Goal: Transaction & Acquisition: Purchase product/service

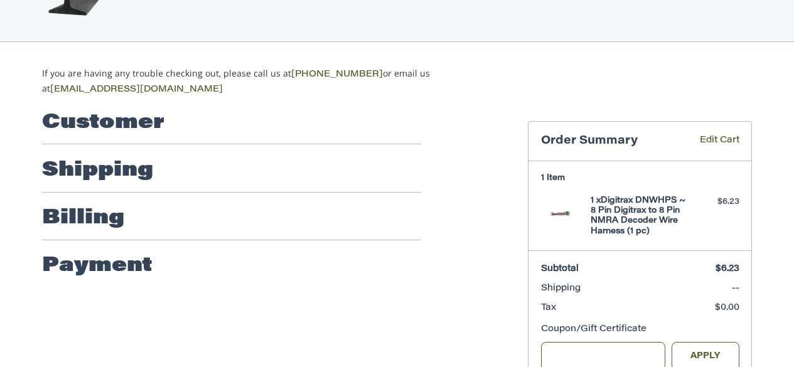
scroll to position [82, 0]
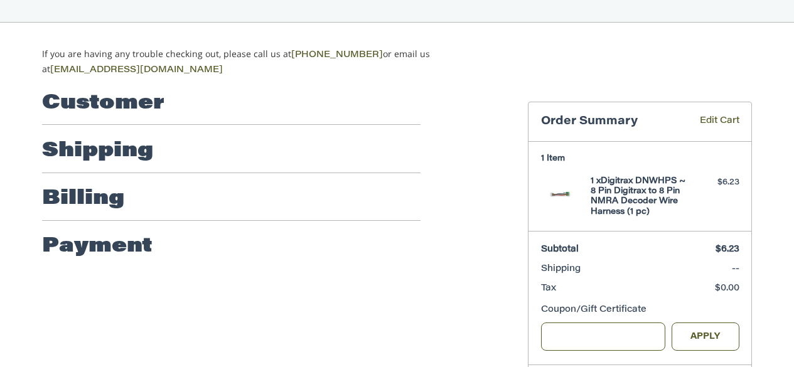
click at [121, 154] on h2 "Shipping" at bounding box center [97, 151] width 111 height 25
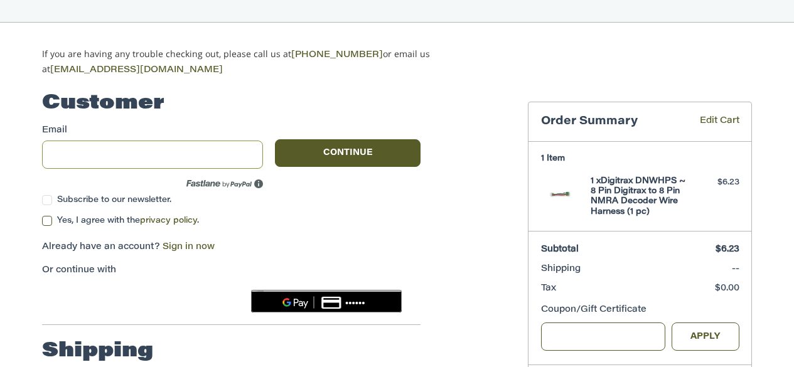
click at [213, 153] on input "Email" at bounding box center [152, 155] width 221 height 28
click at [328, 186] on div "Email Subscribe to our newsletter. Continue" at bounding box center [231, 166] width 379 height 84
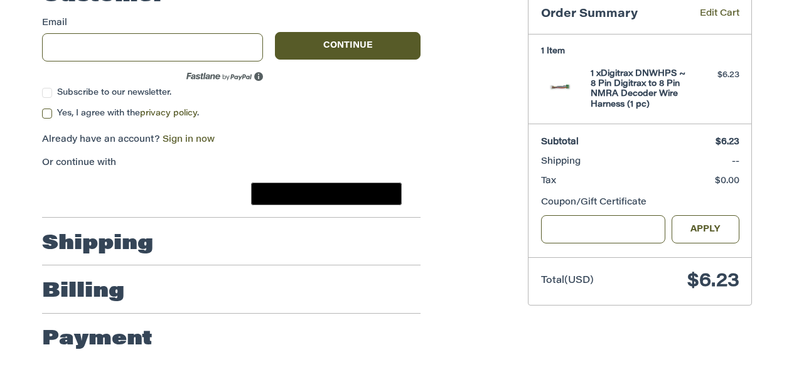
click at [241, 239] on div at bounding box center [294, 247] width 256 height 16
click at [42, 62] on div at bounding box center [42, 62] width 0 height 0
click at [158, 45] on input "Email" at bounding box center [152, 47] width 221 height 28
type input "*"
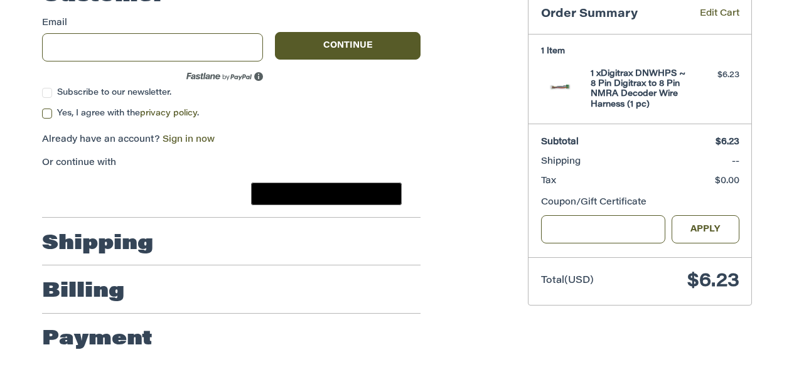
click at [412, 109] on label "Yes, I agree with the privacy policy ." at bounding box center [231, 114] width 379 height 10
click at [153, 109] on link "privacy policy" at bounding box center [168, 113] width 57 height 8
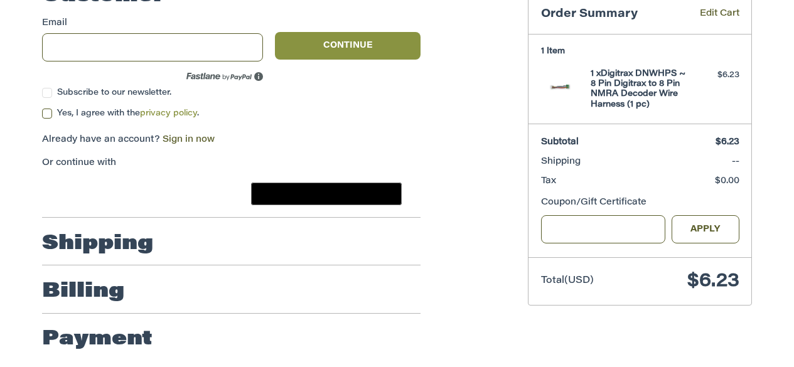
scroll to position [64, 0]
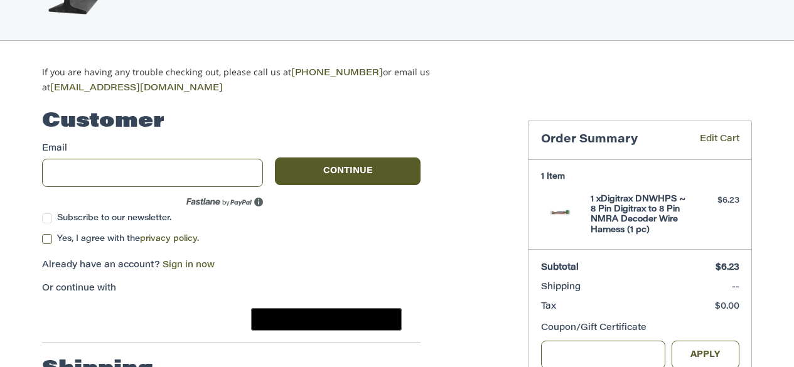
click at [44, 234] on label "Yes, I agree with the privacy policy ." at bounding box center [231, 239] width 379 height 10
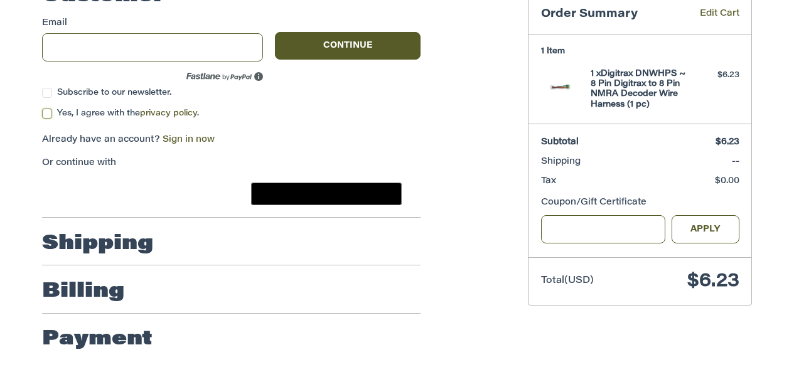
scroll to position [127, 0]
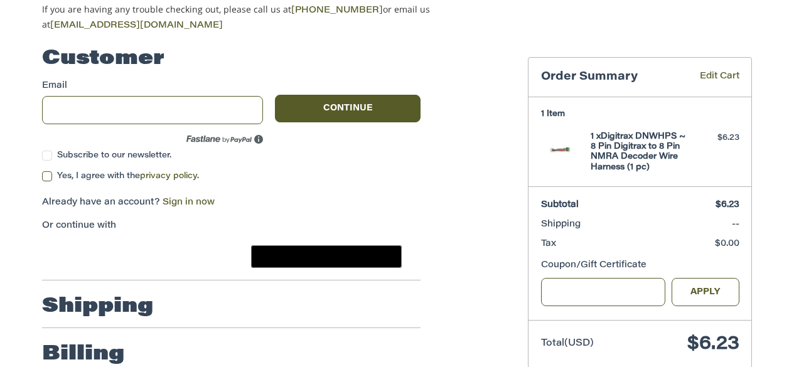
click at [615, 245] on span "Tax" at bounding box center [578, 244] width 75 height 13
drag, startPoint x: 709, startPoint y: 223, endPoint x: 726, endPoint y: 222, distance: 16.4
click at [726, 222] on span "--" at bounding box center [724, 224] width 32 height 13
click at [725, 222] on span "--" at bounding box center [724, 224] width 32 height 13
click at [222, 109] on input "Email" at bounding box center [152, 110] width 221 height 28
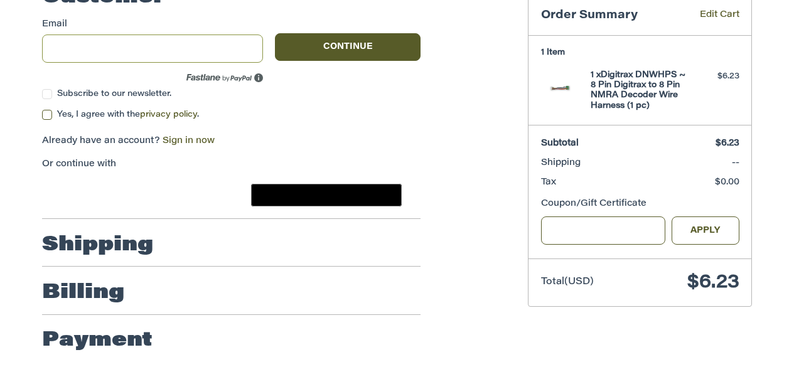
scroll to position [190, 0]
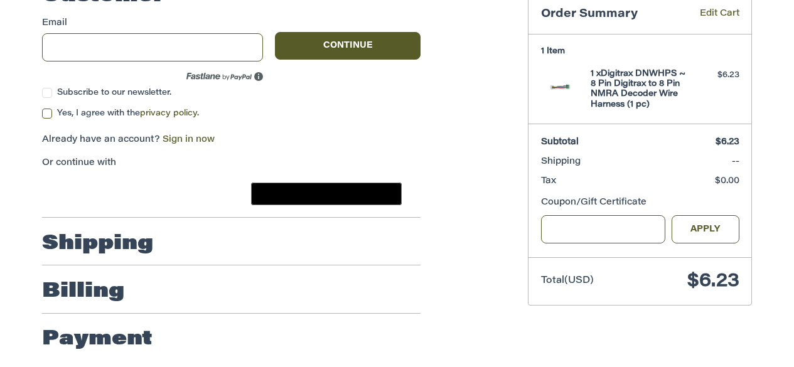
click at [125, 243] on h2 "Shipping" at bounding box center [97, 244] width 111 height 25
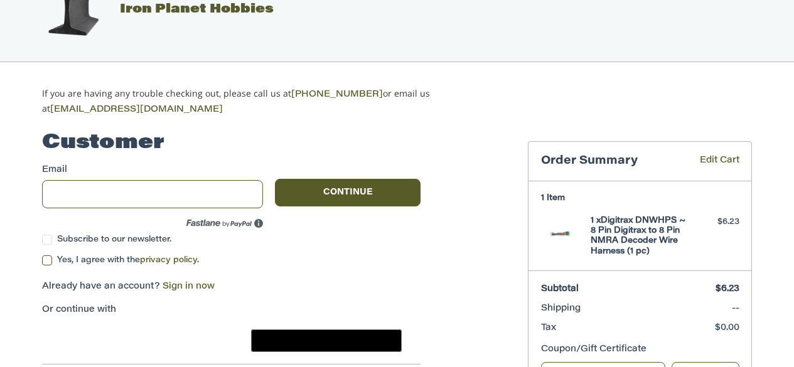
scroll to position [0, 0]
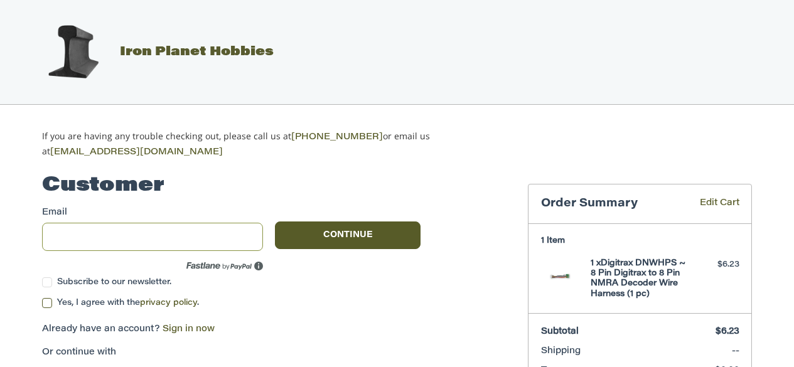
click at [169, 229] on input "Email" at bounding box center [152, 237] width 221 height 28
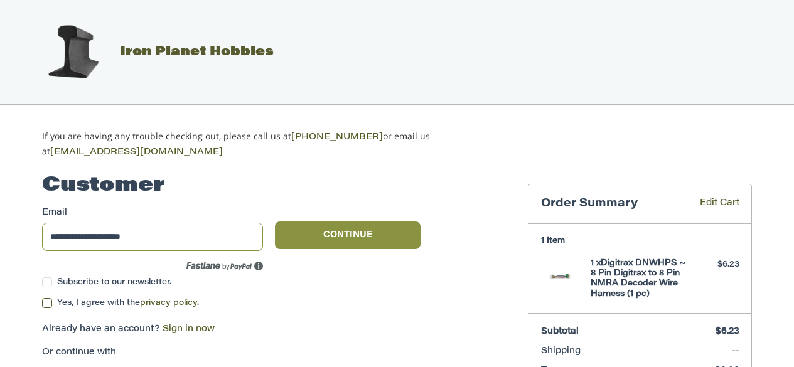
type input "**********"
click at [315, 239] on button "Continue" at bounding box center [348, 236] width 146 height 28
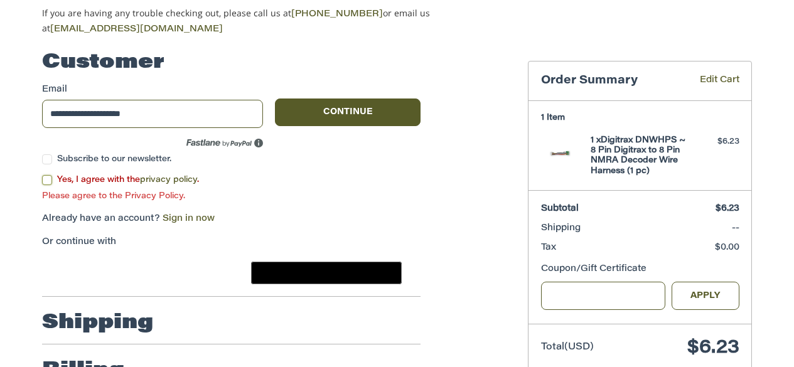
scroll to position [123, 0]
click at [49, 177] on label "Yes, I agree with the privacy policy ." at bounding box center [231, 180] width 379 height 10
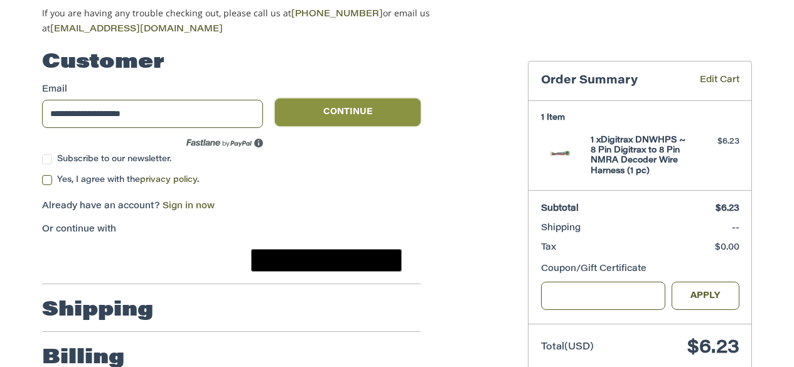
click at [299, 109] on button "Continue" at bounding box center [348, 113] width 146 height 28
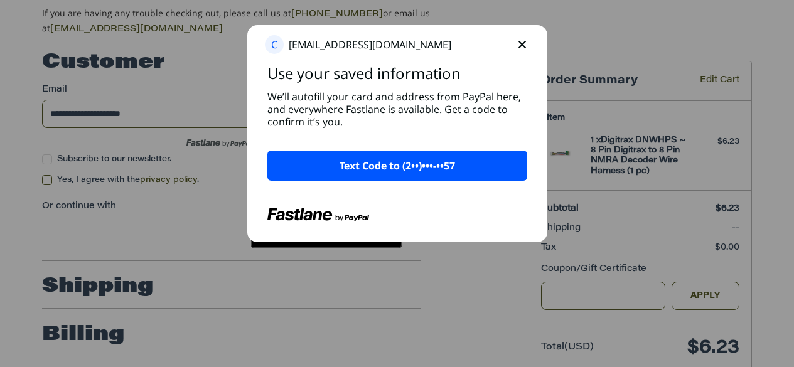
click at [436, 169] on p "Text Code to (2••)•••-••57" at bounding box center [398, 165] width 116 height 15
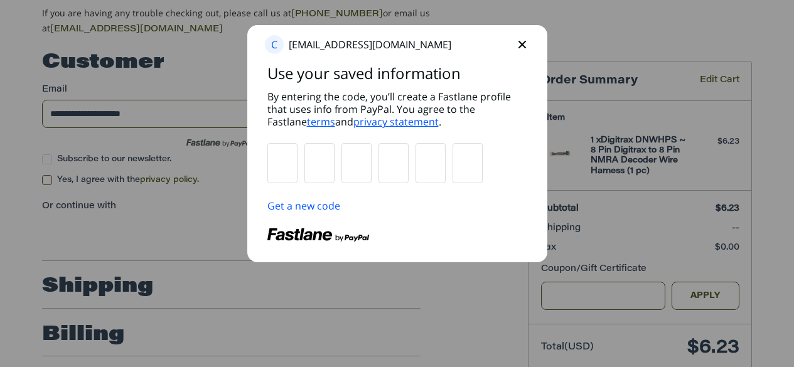
type input "*"
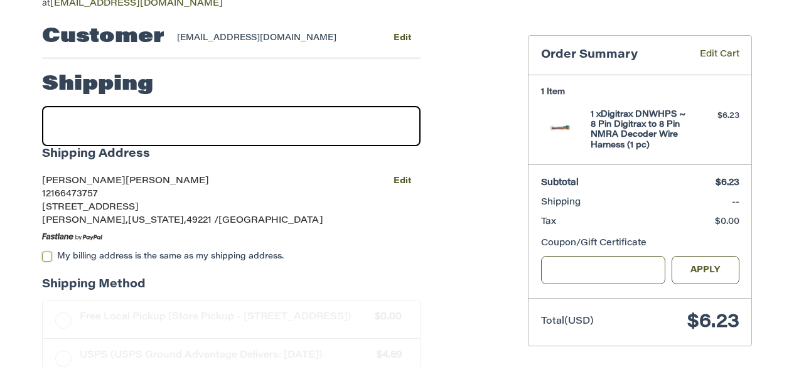
scroll to position [130, 0]
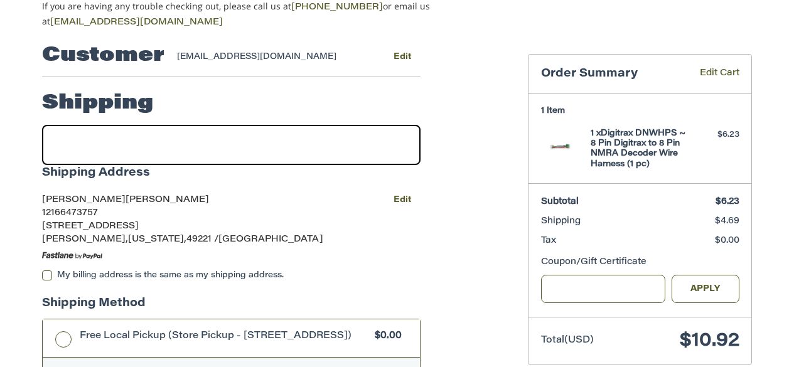
click at [729, 217] on span "$4.69" at bounding box center [727, 221] width 24 height 9
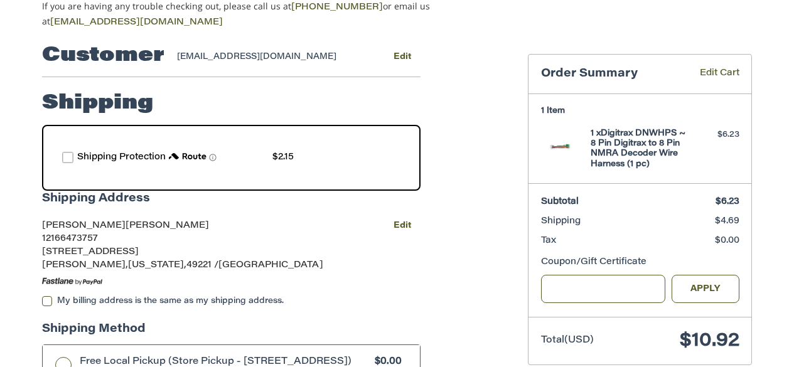
click at [729, 217] on span "$4.69" at bounding box center [727, 221] width 24 height 9
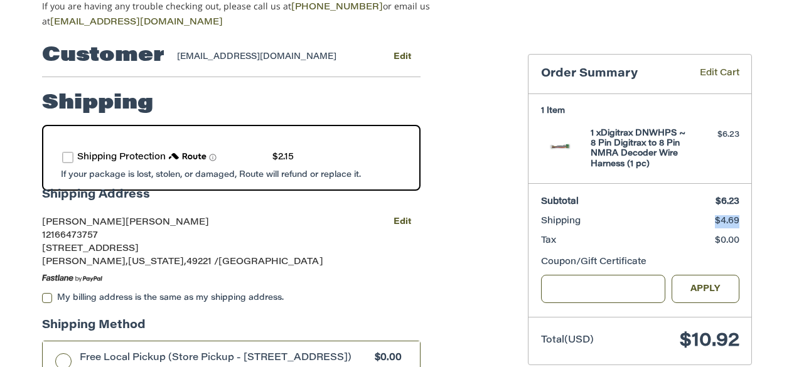
click at [729, 217] on span "$4.69" at bounding box center [727, 221] width 24 height 9
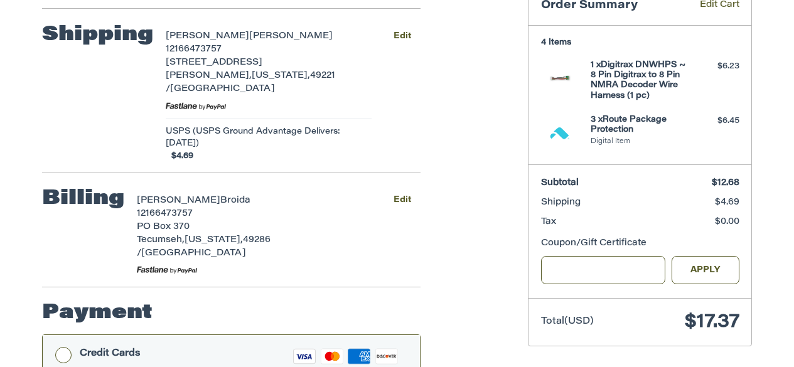
scroll to position [136, 0]
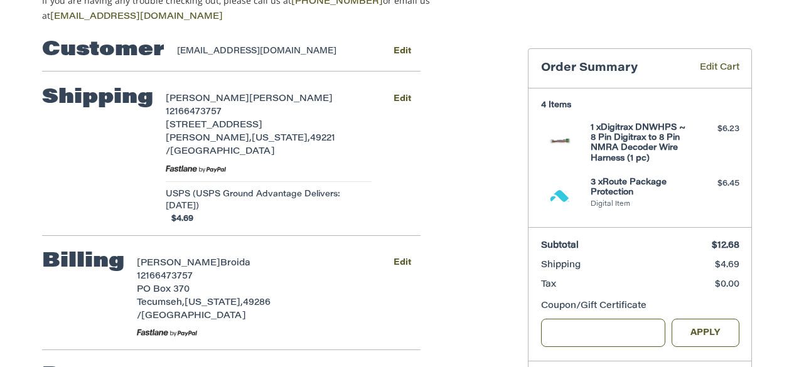
click at [626, 181] on h4 "3 x Route Package Protection" at bounding box center [639, 188] width 96 height 21
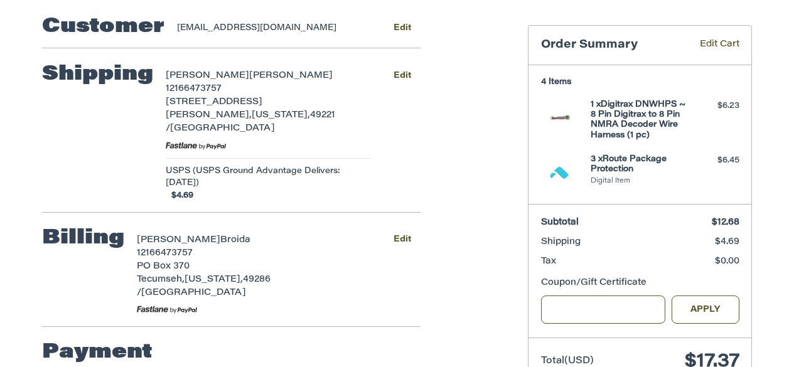
scroll to position [122, 0]
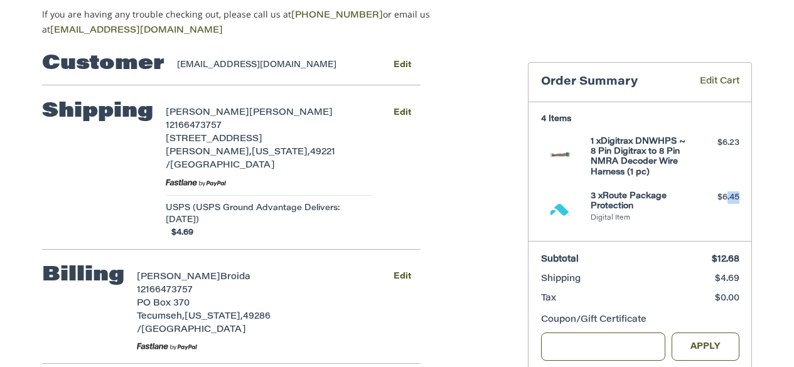
drag, startPoint x: 724, startPoint y: 198, endPoint x: 753, endPoint y: 202, distance: 29.0
click at [759, 202] on aside "Order Summary Edit Cart 4 Items 1 x Digitrax DNWHPS ~ 8 Pin Digitrax to 8 Pin N…" at bounding box center [640, 237] width 243 height 398
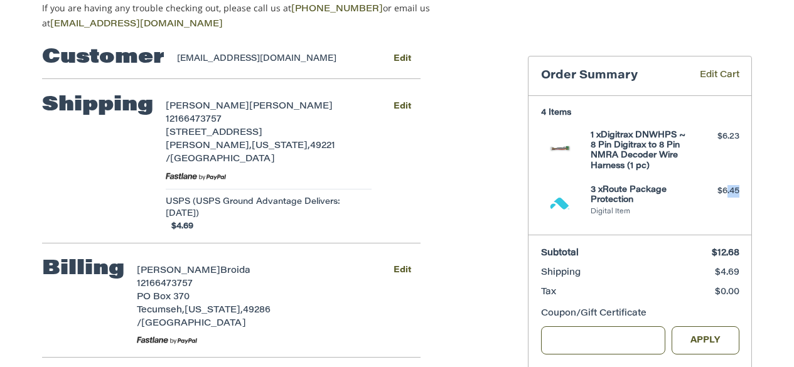
scroll to position [188, 0]
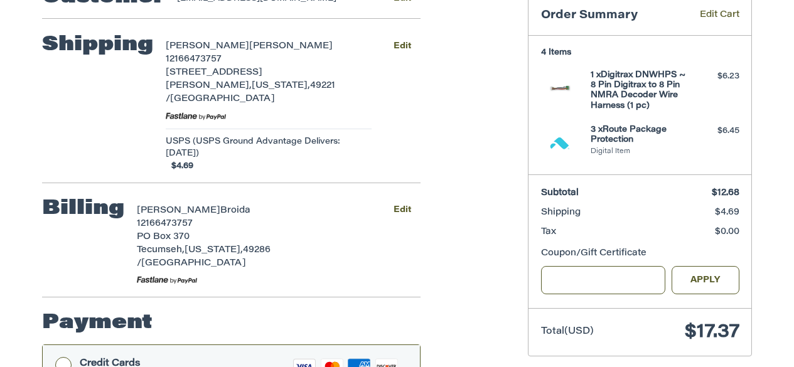
click at [611, 137] on h4 "3 x Route Package Protection" at bounding box center [639, 135] width 96 height 21
drag, startPoint x: 607, startPoint y: 128, endPoint x: 650, endPoint y: 133, distance: 43.6
click at [650, 133] on h4 "3 x Route Package Protection" at bounding box center [639, 135] width 96 height 21
click at [650, 134] on h4 "3 x Route Package Protection" at bounding box center [639, 135] width 96 height 21
click at [617, 131] on h4 "3 x Route Package Protection" at bounding box center [639, 135] width 96 height 21
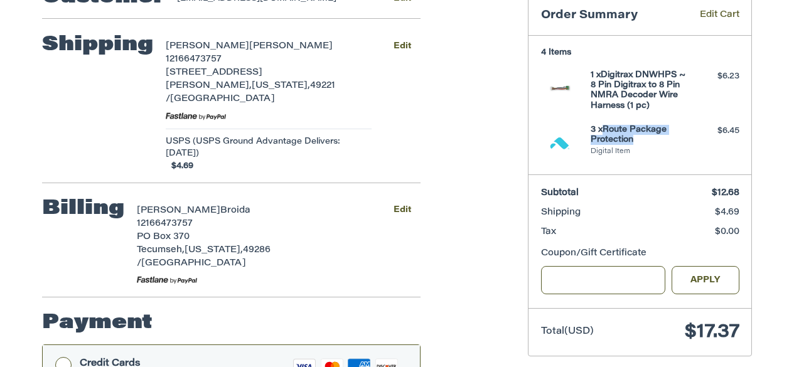
click at [617, 131] on h4 "3 x Route Package Protection" at bounding box center [639, 135] width 96 height 21
click at [627, 125] on h4 "3 x Route Package Protection" at bounding box center [639, 135] width 96 height 21
drag, startPoint x: 699, startPoint y: 336, endPoint x: 768, endPoint y: 336, distance: 69.1
click at [768, 336] on div "Customer cymbaline999@gmail.com Edit Shipping Michelle Norman 12166473757 663 W…" at bounding box center [397, 371] width 753 height 800
drag, startPoint x: 679, startPoint y: 169, endPoint x: 744, endPoint y: 183, distance: 66.1
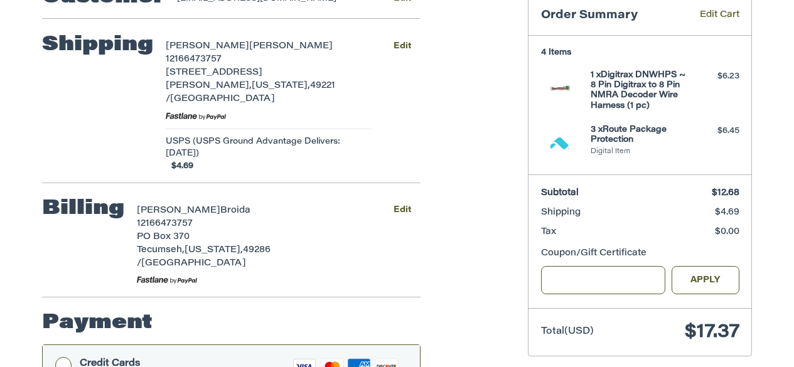
click at [680, 169] on section "4 Items 1 x Digitrax DNWHPS ~ 8 Pin Digitrax to 8 Pin NMRA Decoder Wire Harness…" at bounding box center [640, 104] width 223 height 139
click at [403, 47] on button "Edit" at bounding box center [402, 46] width 37 height 18
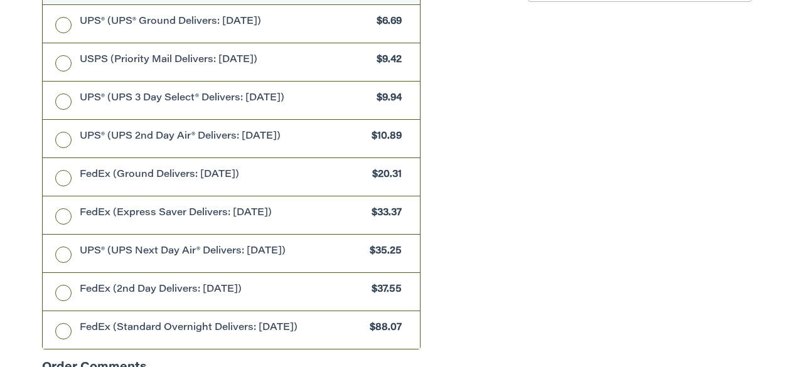
scroll to position [728, 0]
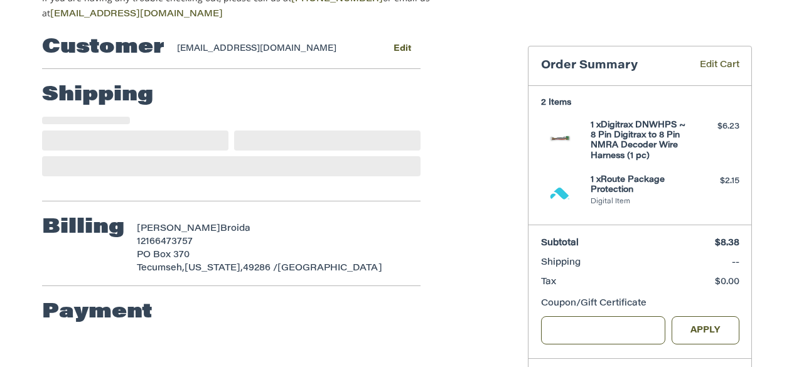
scroll to position [130, 0]
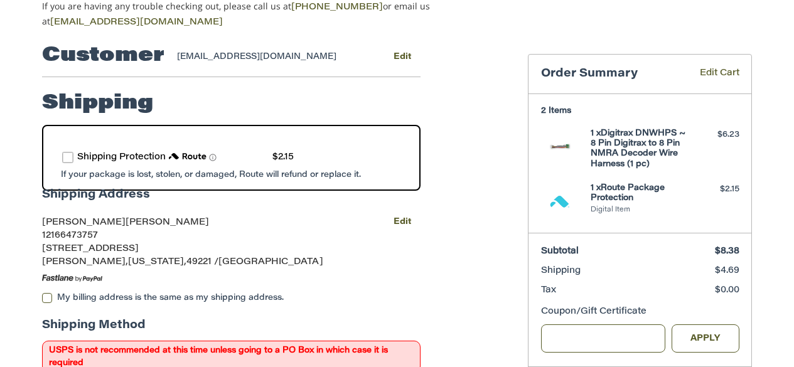
click at [72, 154] on label "route shipping protection selector element" at bounding box center [67, 157] width 11 height 11
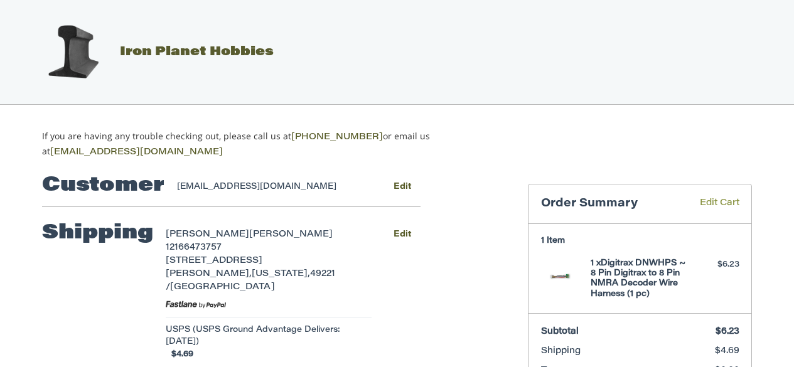
click at [727, 197] on link "Edit Cart" at bounding box center [711, 204] width 58 height 14
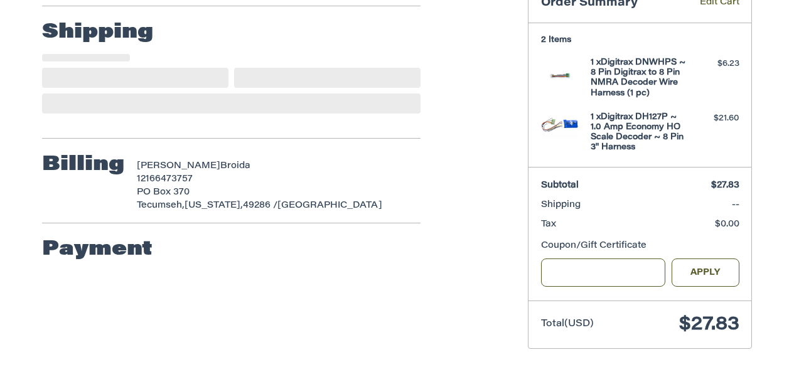
scroll to position [203, 0]
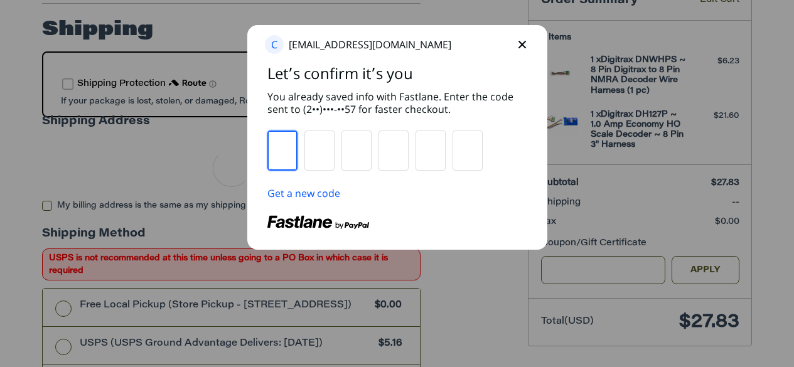
click at [520, 41] on icon "return to previously viewed screen" at bounding box center [523, 45] width 8 height 8
select select "**"
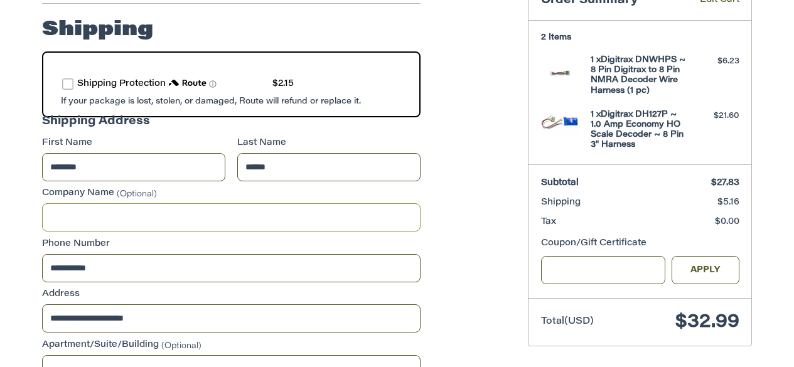
click at [161, 215] on input "Company Name (Optional)" at bounding box center [231, 217] width 379 height 28
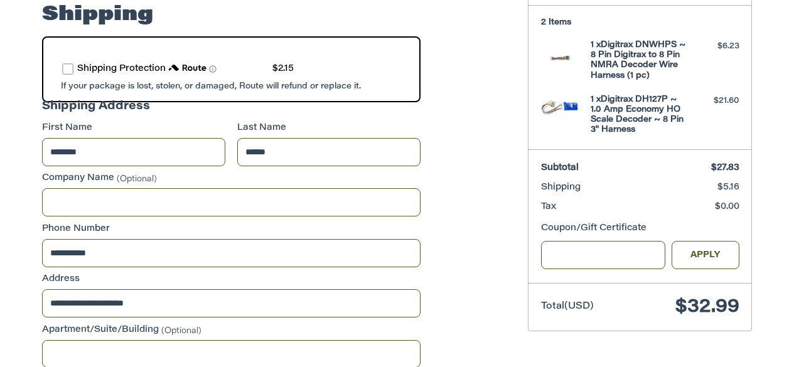
select select "**"
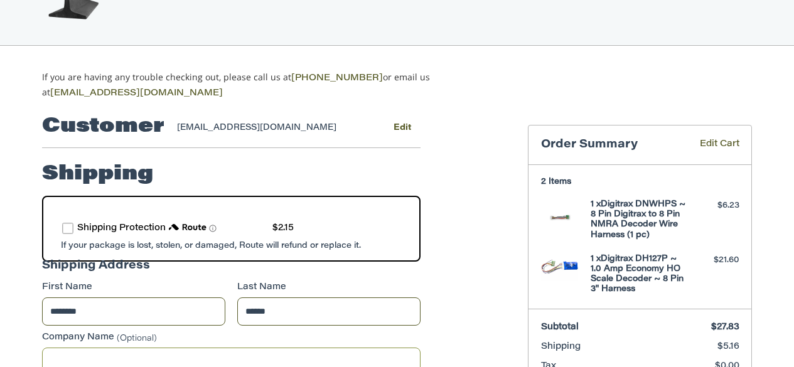
scroll to position [28, 0]
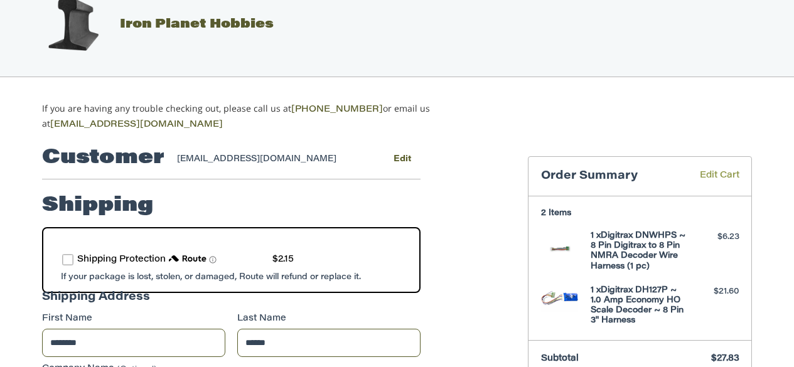
click at [723, 179] on link "Edit Cart" at bounding box center [711, 177] width 58 height 14
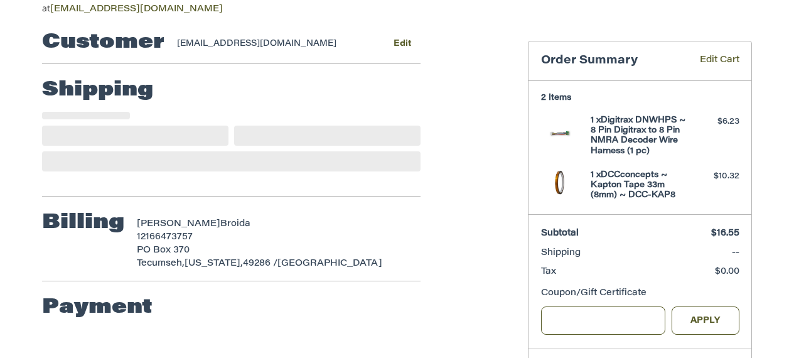
select select "**"
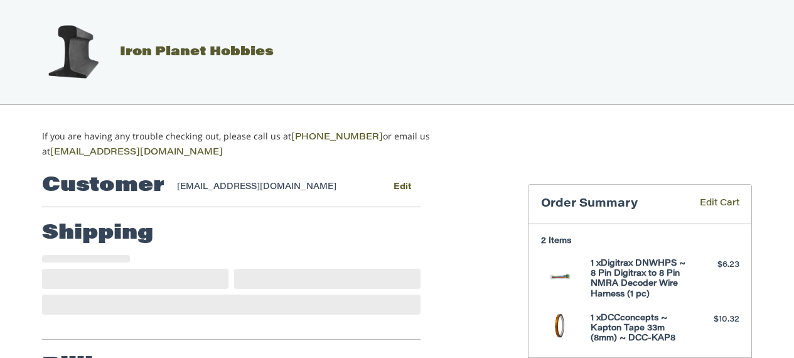
select select "**"
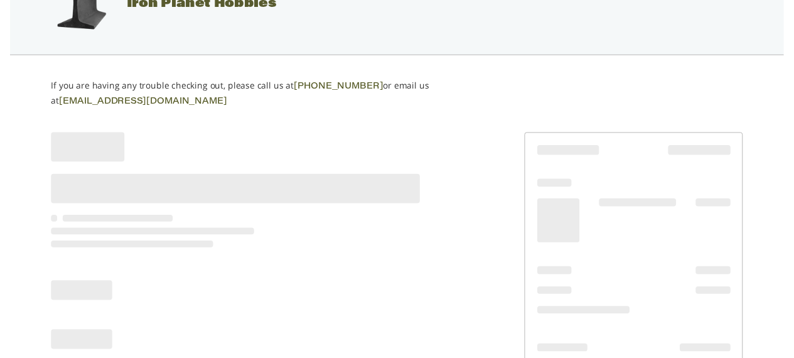
scroll to position [126, 0]
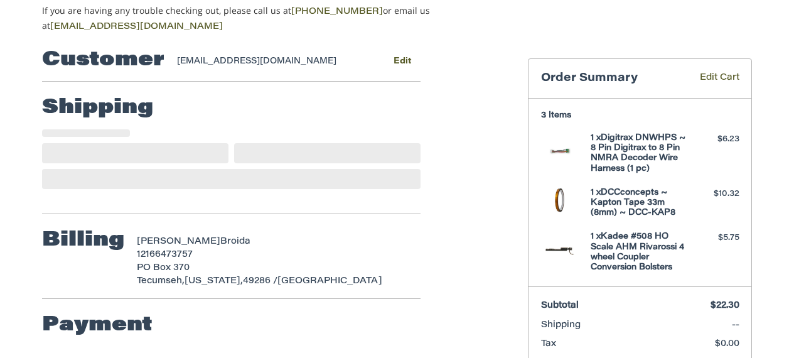
select select "**"
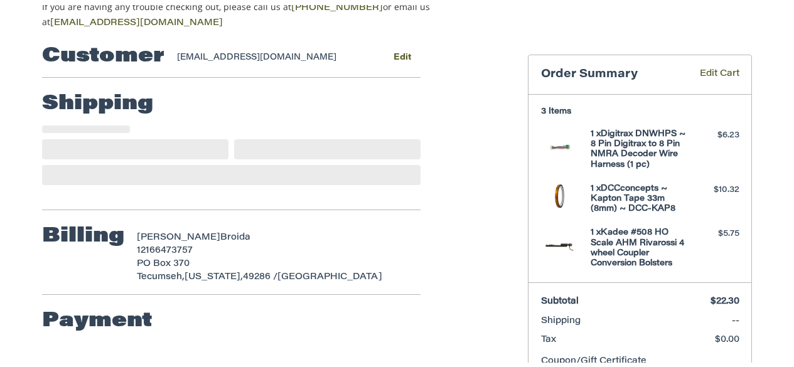
scroll to position [130, 0]
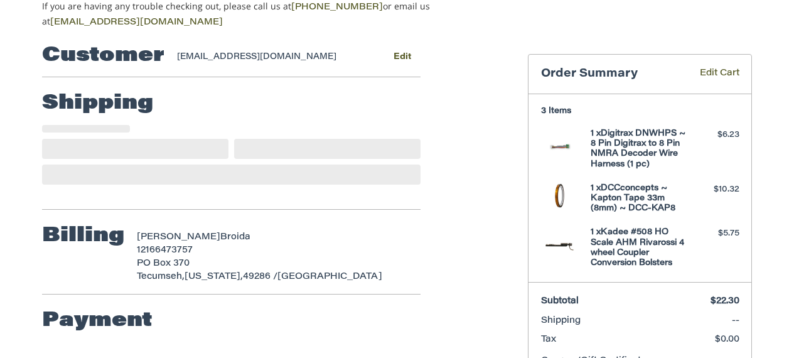
select select "**"
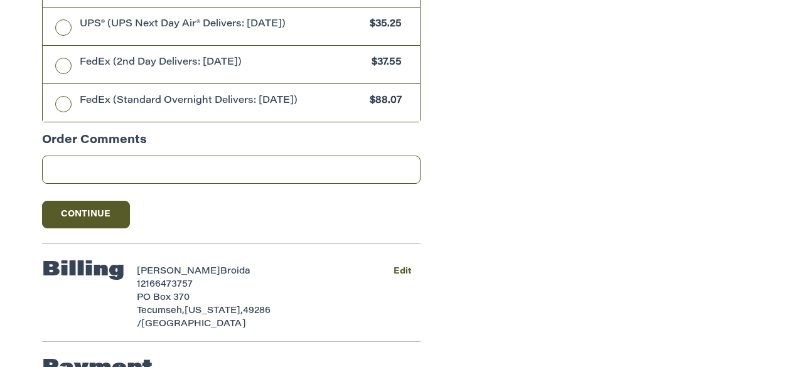
scroll to position [1158, 0]
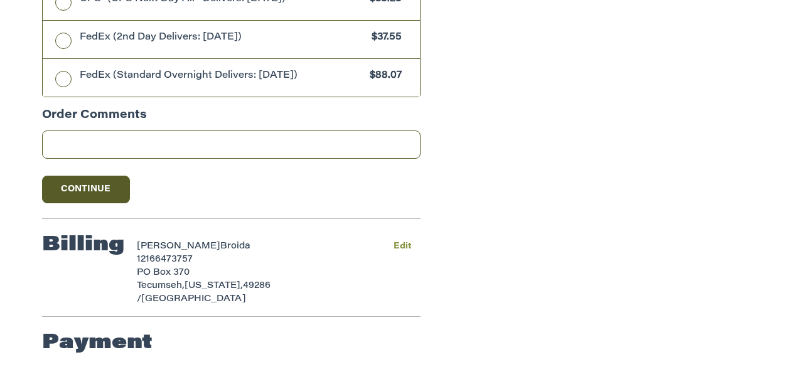
click at [406, 252] on button "Edit" at bounding box center [402, 246] width 37 height 18
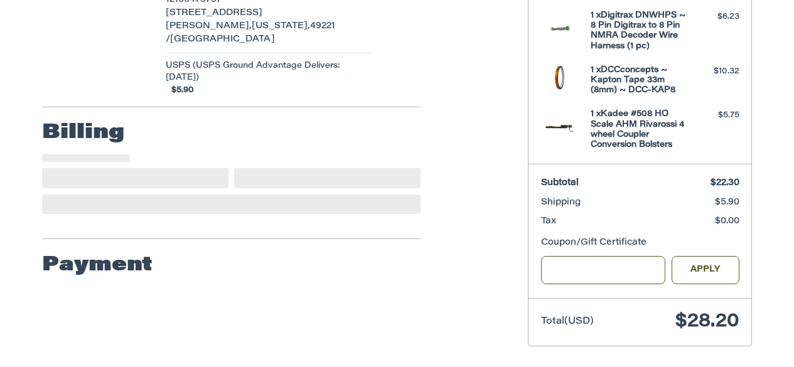
select select "**"
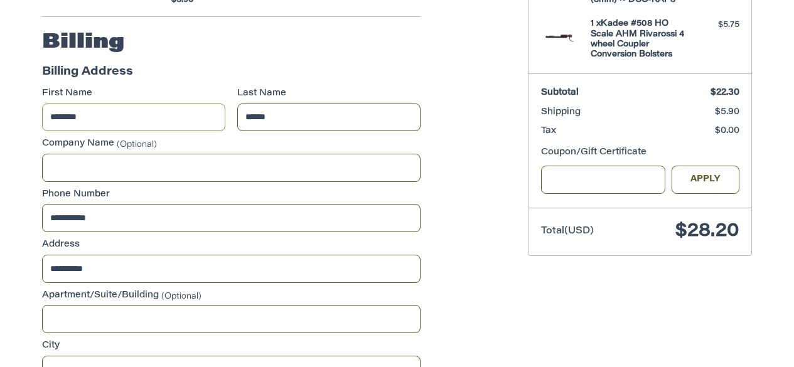
scroll to position [401, 0]
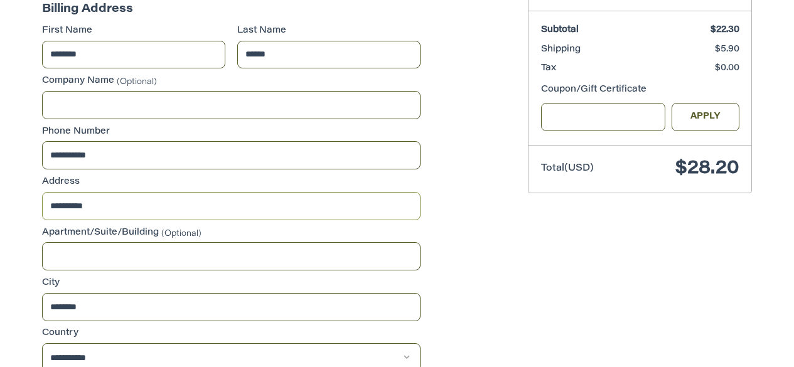
click at [116, 198] on input "**********" at bounding box center [231, 206] width 379 height 28
type input "******"
type input "**********"
type input "******"
select select "**"
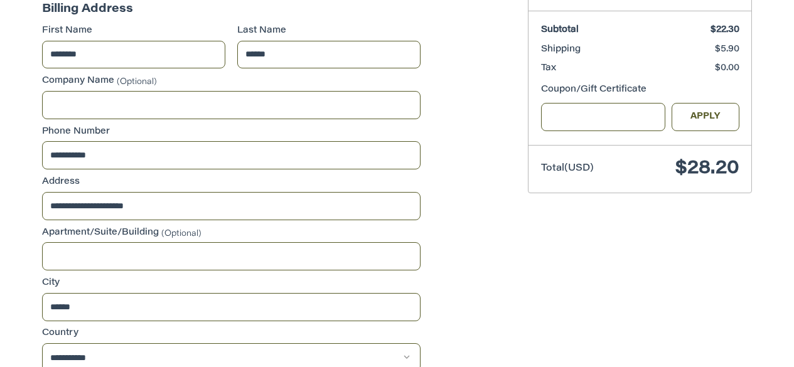
type input "*****"
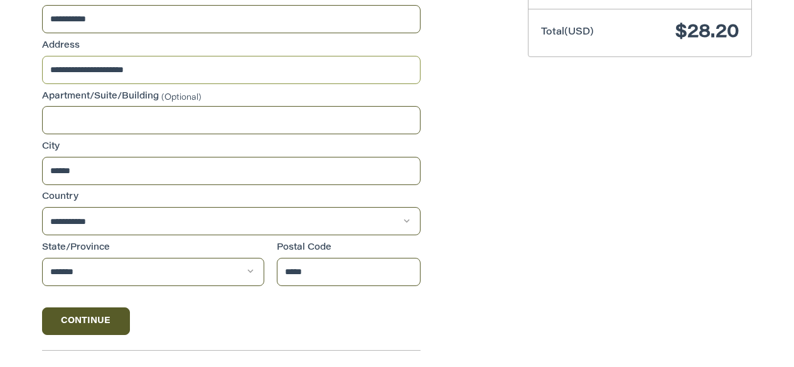
scroll to position [564, 0]
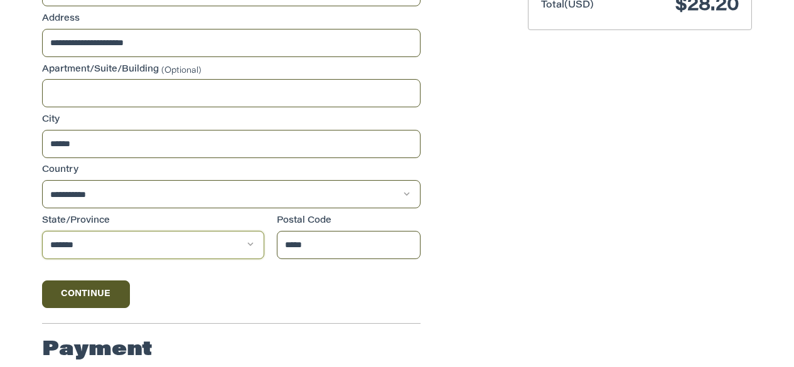
click at [148, 237] on select "**********" at bounding box center [153, 245] width 222 height 28
select select "**"
click at [42, 231] on select "**********" at bounding box center [153, 245] width 222 height 28
click at [124, 282] on button "Continue" at bounding box center [86, 295] width 88 height 28
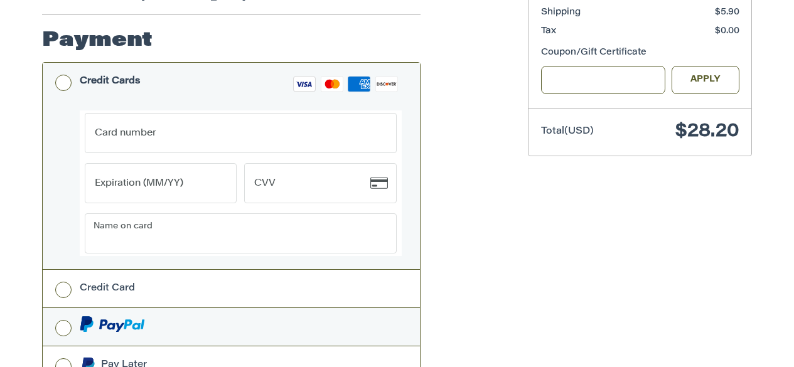
scroll to position [501, 0]
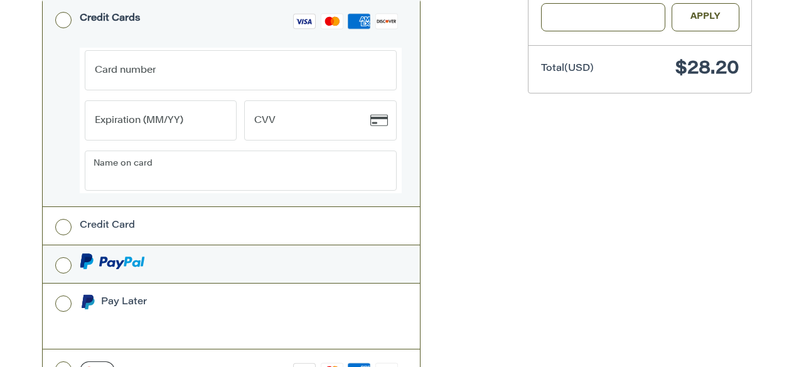
click at [63, 245] on label at bounding box center [231, 264] width 377 height 38
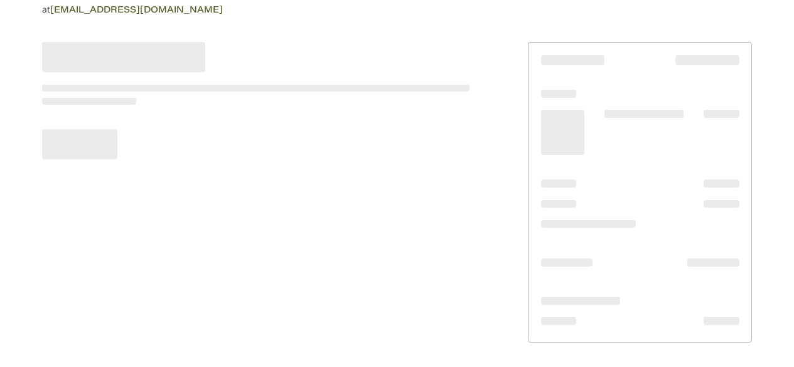
scroll to position [250, 0]
